Goal: Transaction & Acquisition: Register for event/course

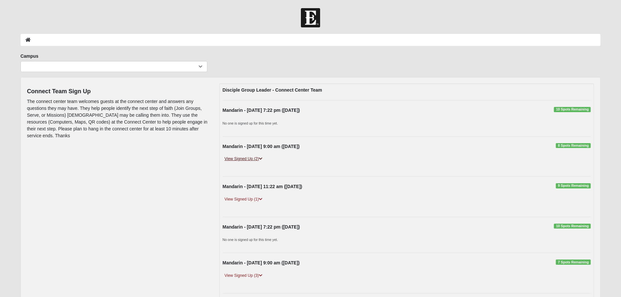
click at [251, 158] on link "View Signed Up (2)" at bounding box center [244, 158] width 42 height 7
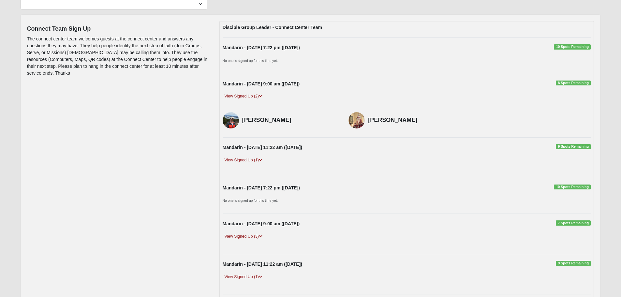
scroll to position [63, 0]
click at [250, 159] on link "View Signed Up (1)" at bounding box center [244, 159] width 42 height 7
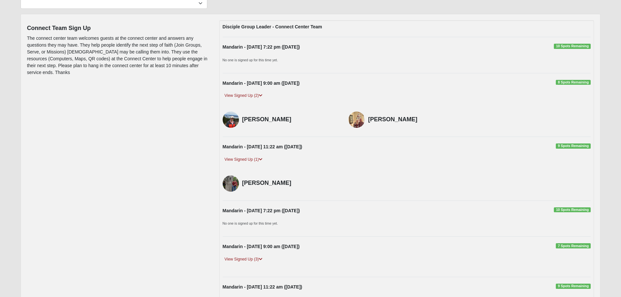
click at [504, 160] on div "View Signed Up (1)" at bounding box center [407, 163] width 378 height 14
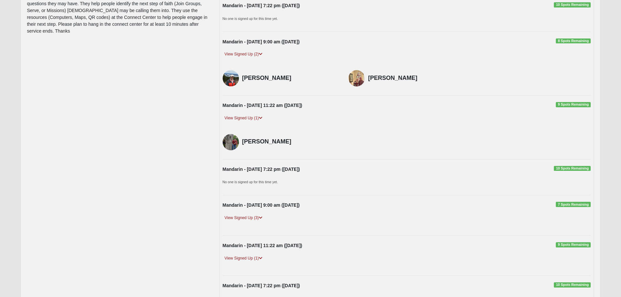
scroll to position [106, 0]
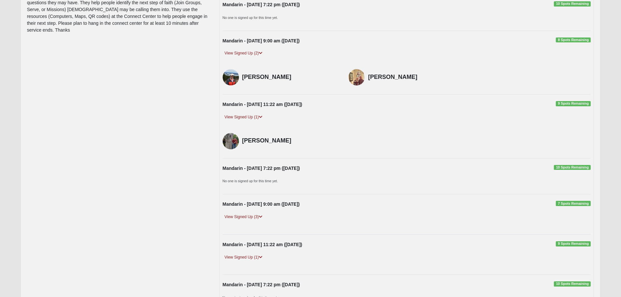
click at [537, 108] on div "Mandarin - Sunday 11:22 am (10/19/2025) 9 Spots Remaining" at bounding box center [407, 106] width 378 height 10
click at [566, 103] on span "9 Spots Remaining" at bounding box center [572, 103] width 35 height 5
click at [568, 102] on span "9 Spots Remaining" at bounding box center [572, 103] width 35 height 5
click at [573, 113] on div "Mandarin - Sunday 11:22 am (10/19/2025) 9 Spots Remaining View Signed Up (1) Ly…" at bounding box center [407, 126] width 378 height 50
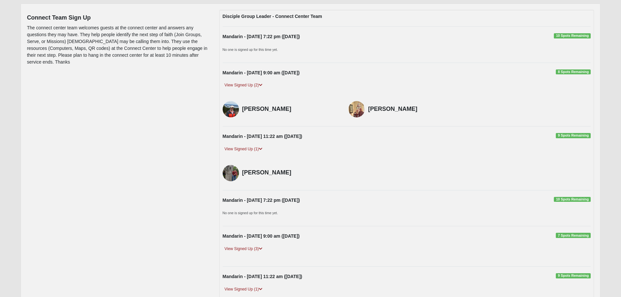
scroll to position [82, 0]
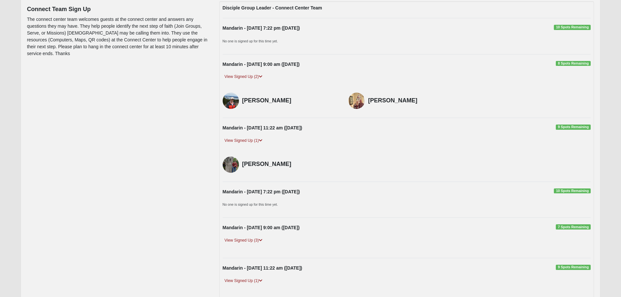
click at [287, 136] on div "Mandarin - Sunday 11:22 am (10/19/2025) 9 Spots Remaining View Signed Up (1) Ly…" at bounding box center [407, 149] width 378 height 50
click at [284, 125] on div "Mandarin - Sunday 11:22 am (10/19/2025) 9 Spots Remaining" at bounding box center [407, 129] width 378 height 10
click at [573, 126] on span "9 Spots Remaining" at bounding box center [572, 126] width 35 height 5
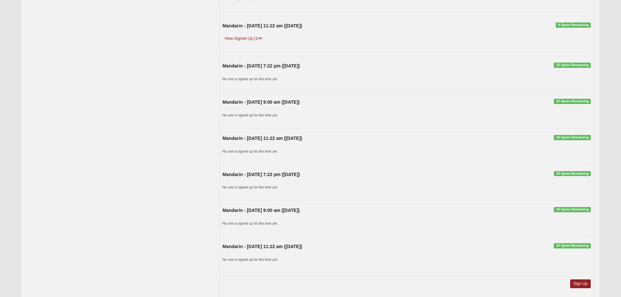
scroll to position [363, 0]
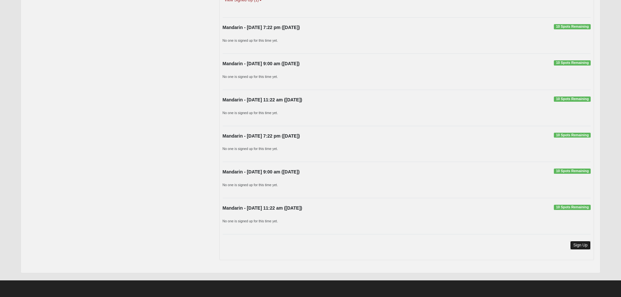
click at [579, 246] on link "Sign Up" at bounding box center [580, 245] width 21 height 9
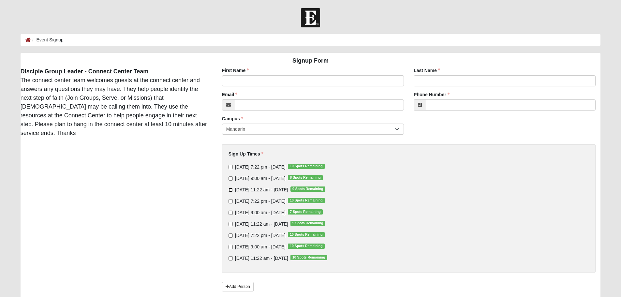
click at [230, 190] on input "[DATE] 11:22 am - [DATE] 9 Spots Remaining" at bounding box center [230, 190] width 4 height 4
checkbox input "true"
click at [231, 225] on input "Sunday 11:22 am - Oct 26 2025 9 Spots Remaining" at bounding box center [230, 224] width 4 height 4
checkbox input "true"
click at [231, 259] on input "Sunday 11:22 am - Nov 2 2025 10 Spots Remaining" at bounding box center [230, 258] width 4 height 4
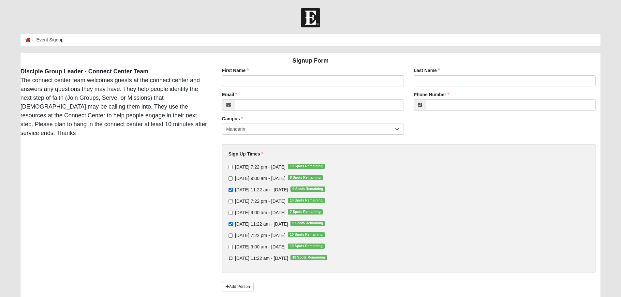
checkbox input "true"
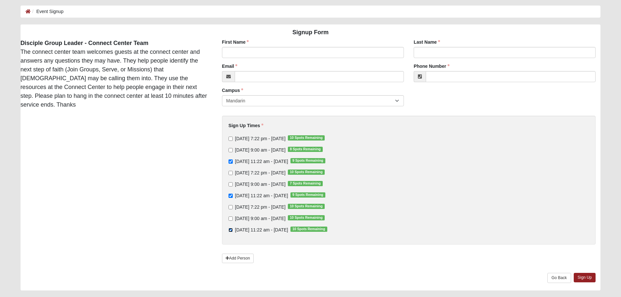
scroll to position [46, 0]
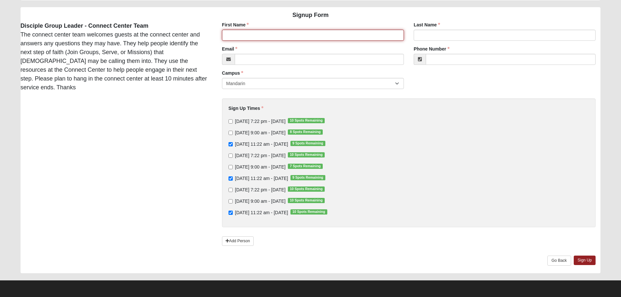
click at [244, 36] on input "First Name" at bounding box center [313, 35] width 182 height 11
type input "Aneta"
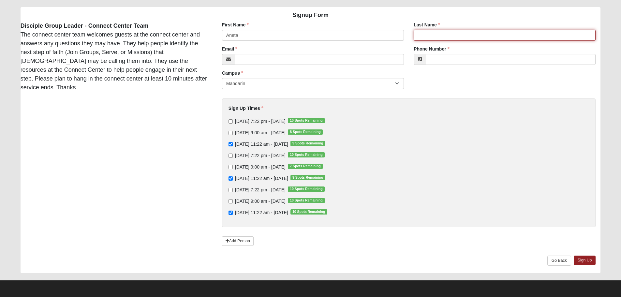
type input "Mincheva"
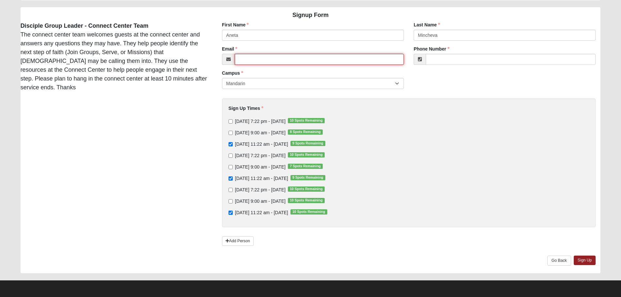
click at [276, 57] on input "Email" at bounding box center [319, 59] width 169 height 11
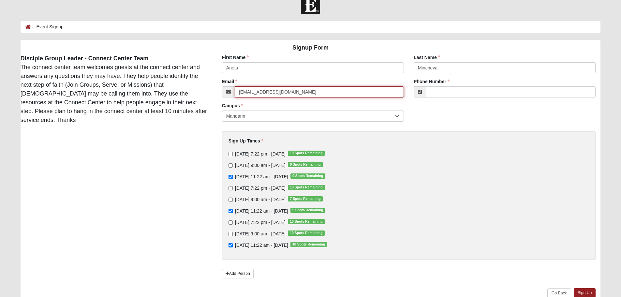
type input "aneta_mincheva@hotmail.com"
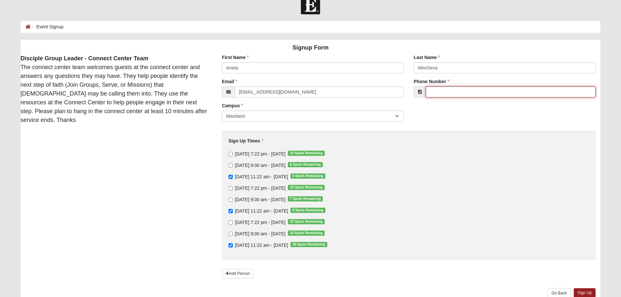
click at [450, 92] on input "Phone Number" at bounding box center [510, 91] width 170 height 11
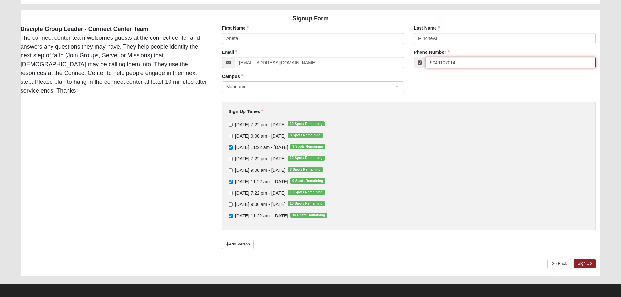
scroll to position [46, 0]
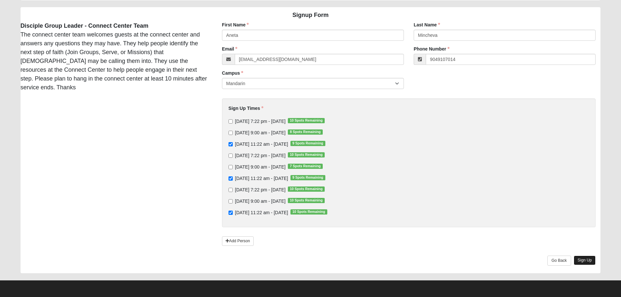
type input "(904) 910-7014"
click at [584, 258] on link "Sign Up" at bounding box center [584, 259] width 22 height 9
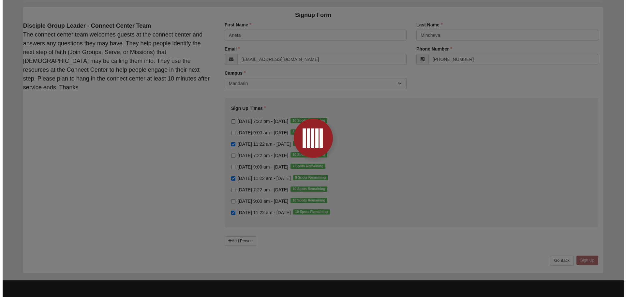
scroll to position [0, 0]
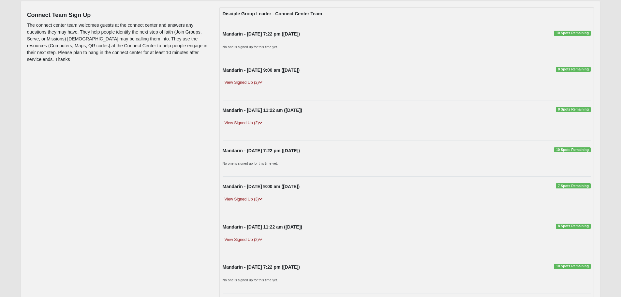
scroll to position [77, 0]
click at [254, 123] on link "View Signed Up (2)" at bounding box center [244, 122] width 42 height 7
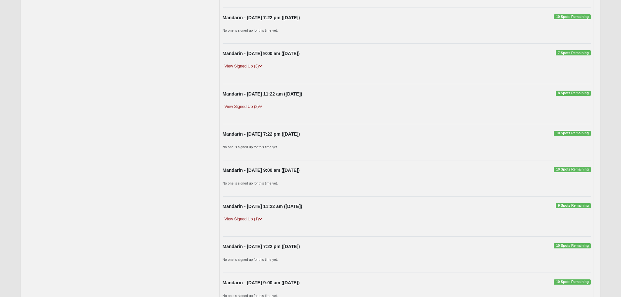
scroll to position [235, 0]
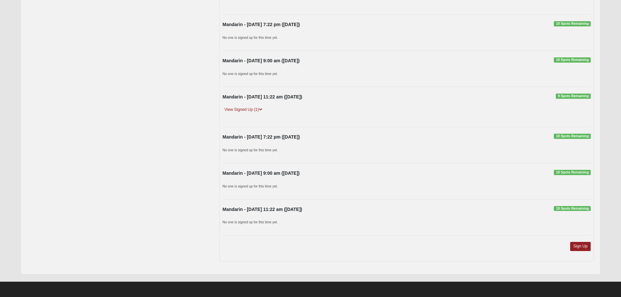
scroll to position [320, 0]
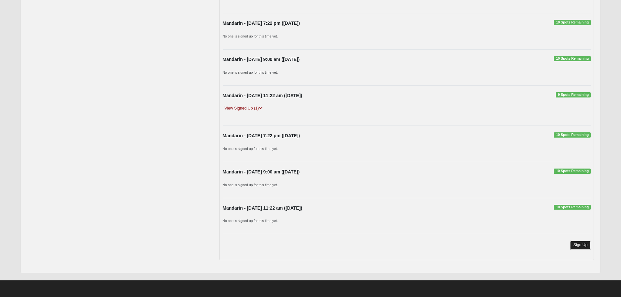
click at [580, 245] on link "Sign Up" at bounding box center [580, 244] width 21 height 9
